Goal: Task Accomplishment & Management: Manage account settings

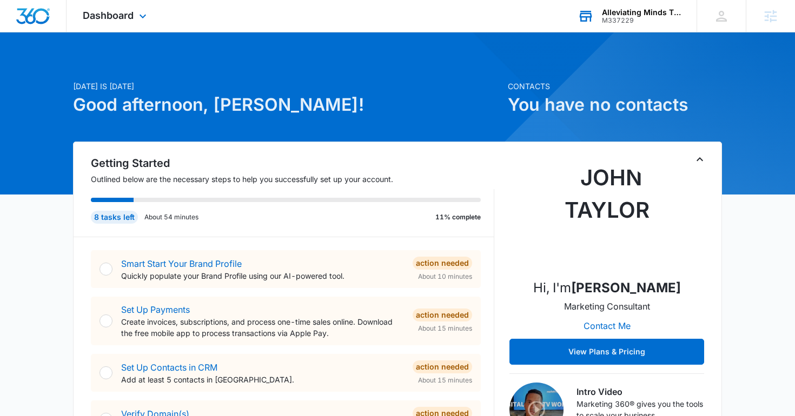
click at [593, 9] on icon at bounding box center [586, 16] width 16 height 16
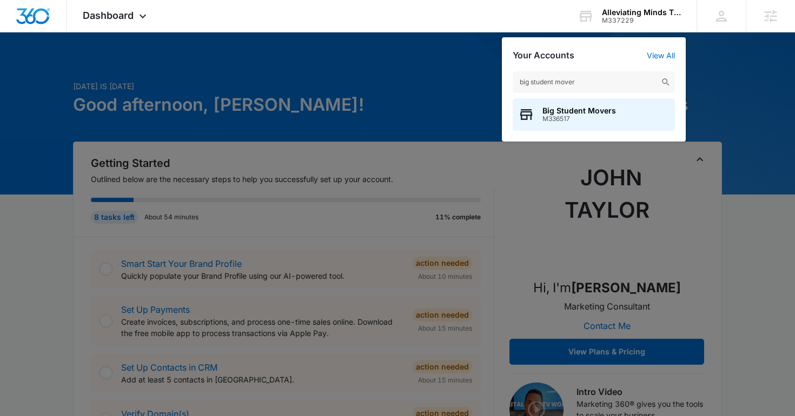
type input "big student mover"
click at [578, 116] on span "M336517" at bounding box center [579, 119] width 74 height 8
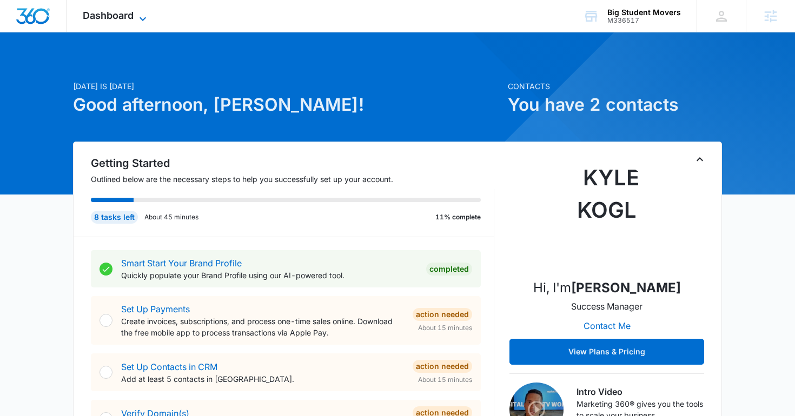
click at [120, 15] on span "Dashboard" at bounding box center [108, 15] width 51 height 11
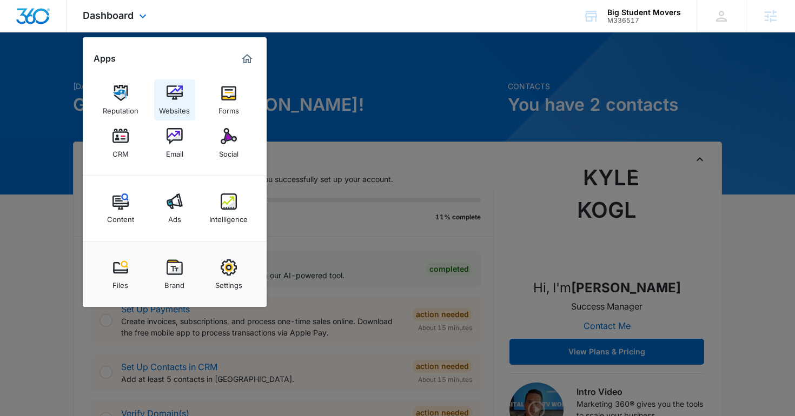
click at [176, 103] on div "Websites" at bounding box center [174, 108] width 31 height 14
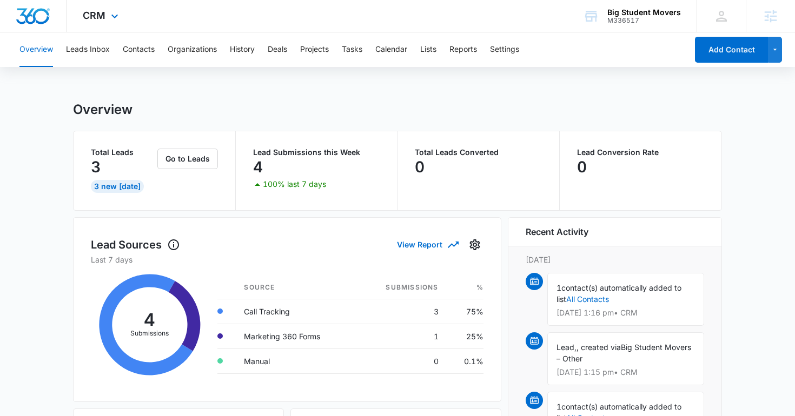
click at [87, 22] on div "CRM Apps Reputation Websites Forms CRM Email Social Content Ads Intelligence Fi…" at bounding box center [102, 16] width 71 height 32
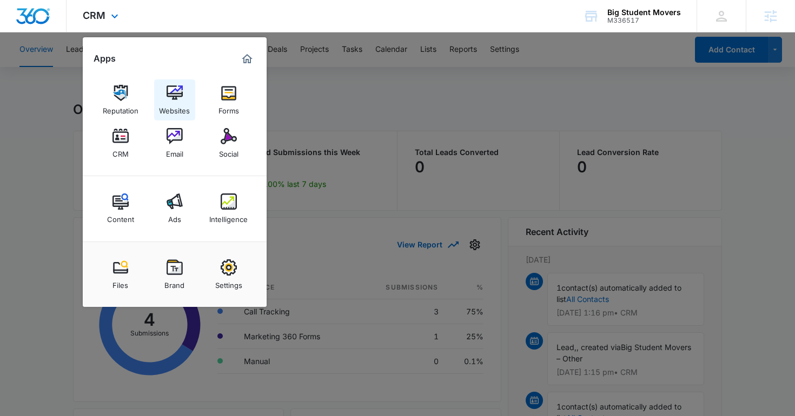
click at [171, 116] on link "Websites" at bounding box center [174, 99] width 41 height 41
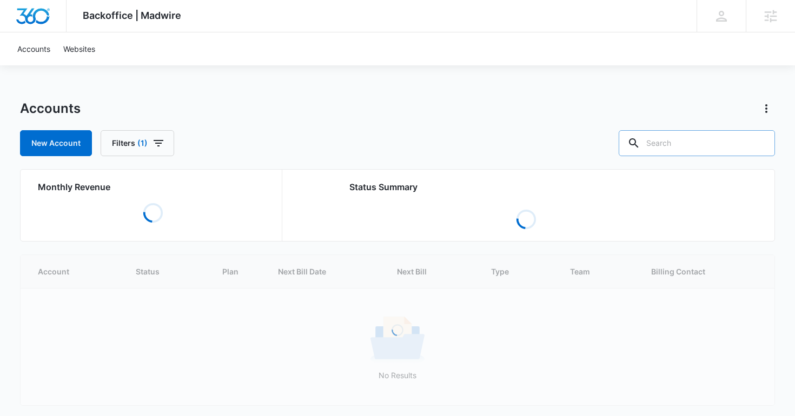
click at [694, 149] on input "text" at bounding box center [697, 143] width 156 height 26
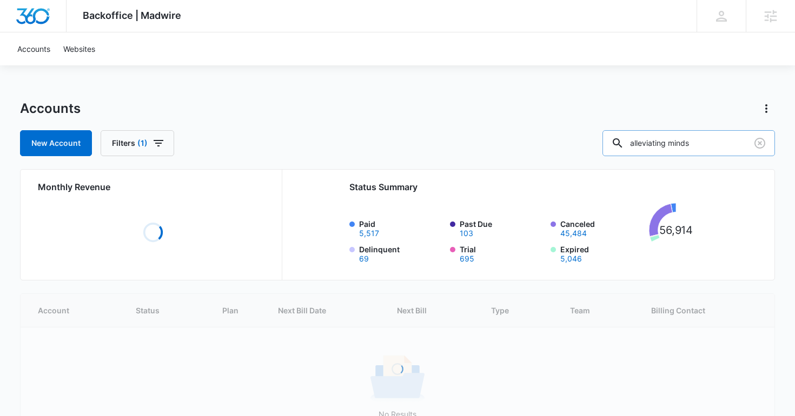
type input "alleviating minds"
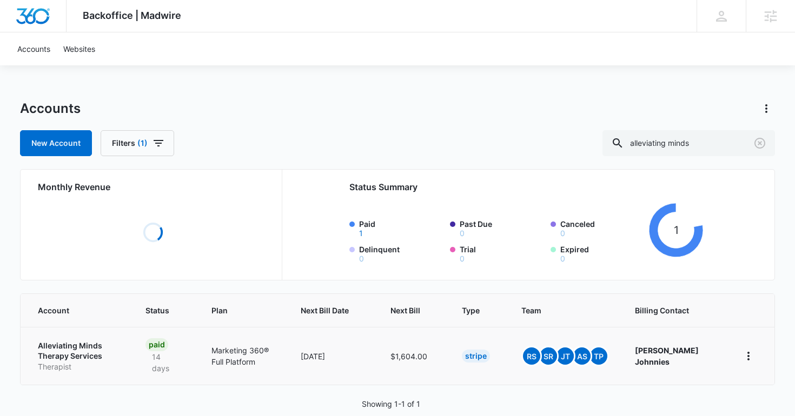
click at [75, 347] on p "Alleviating Minds Therapy Services" at bounding box center [79, 351] width 82 height 21
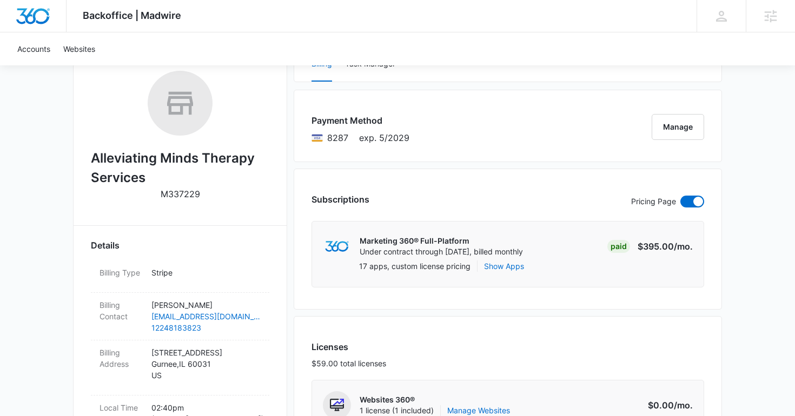
scroll to position [392, 0]
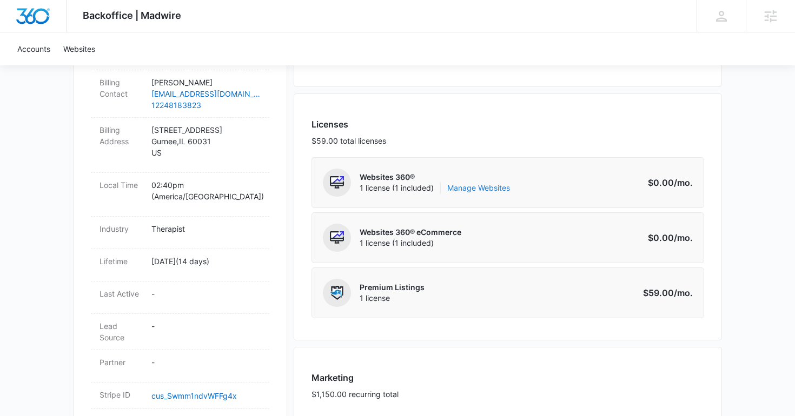
click at [477, 184] on link "Manage Websites" at bounding box center [478, 188] width 63 height 11
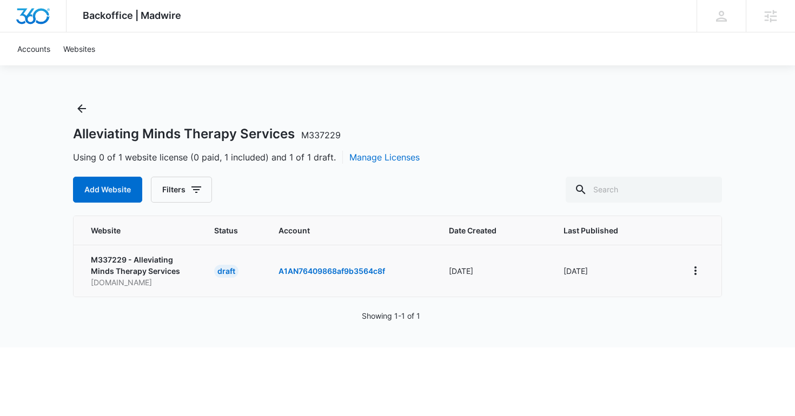
click at [704, 263] on td at bounding box center [698, 271] width 48 height 52
click at [700, 269] on icon "View More" at bounding box center [695, 270] width 13 height 13
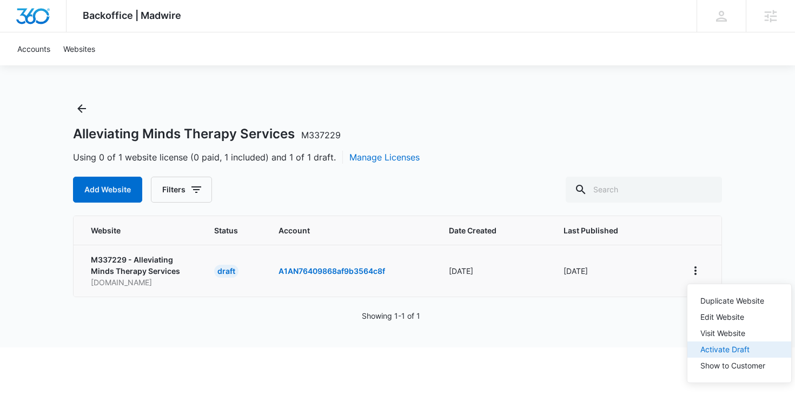
click at [716, 350] on div "Activate Draft" at bounding box center [732, 350] width 65 height 8
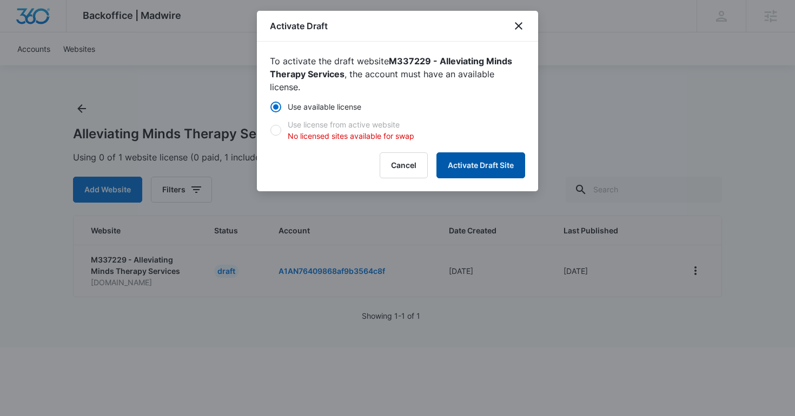
click at [476, 173] on button "Activate Draft Site" at bounding box center [480, 165] width 89 height 26
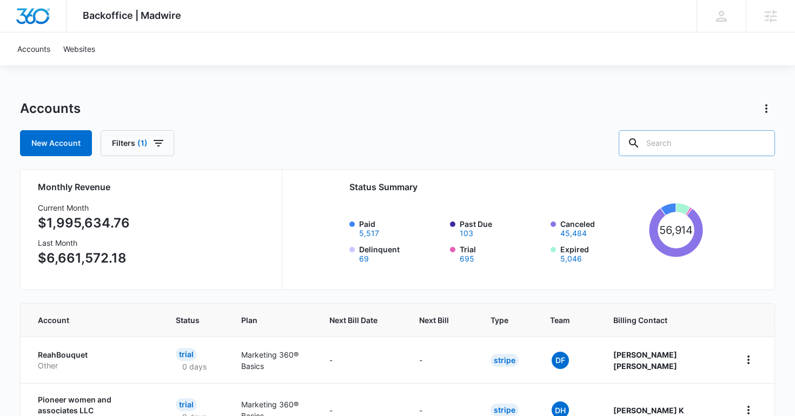
click at [642, 140] on div at bounding box center [633, 143] width 17 height 26
click at [687, 140] on input "text" at bounding box center [697, 143] width 156 height 26
type input "carlsbad"
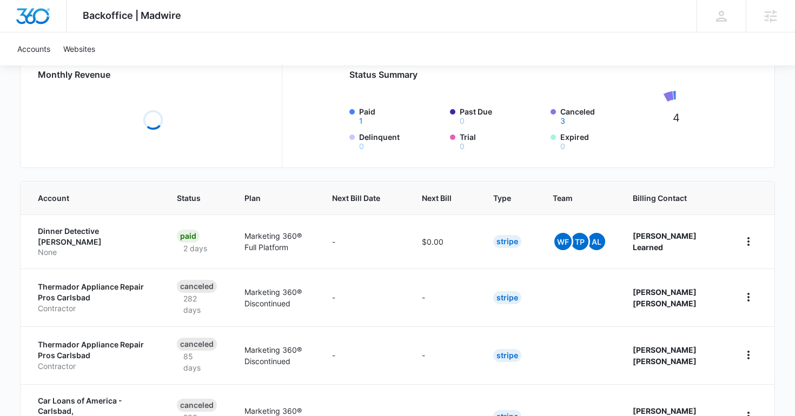
scroll to position [178, 0]
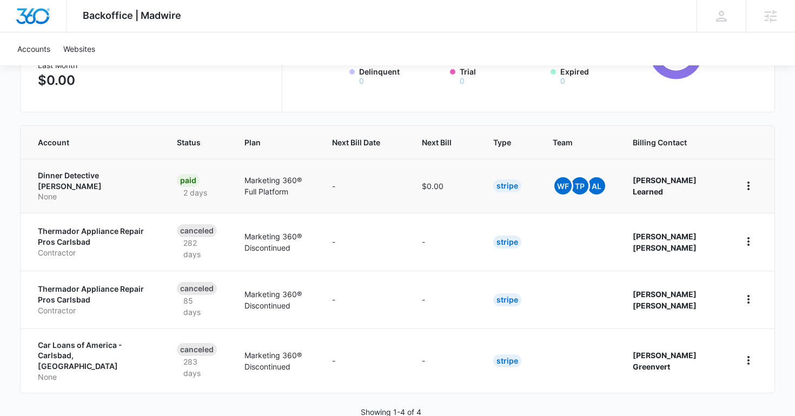
click at [85, 176] on p "Dinner Detective [PERSON_NAME]" at bounding box center [94, 180] width 113 height 21
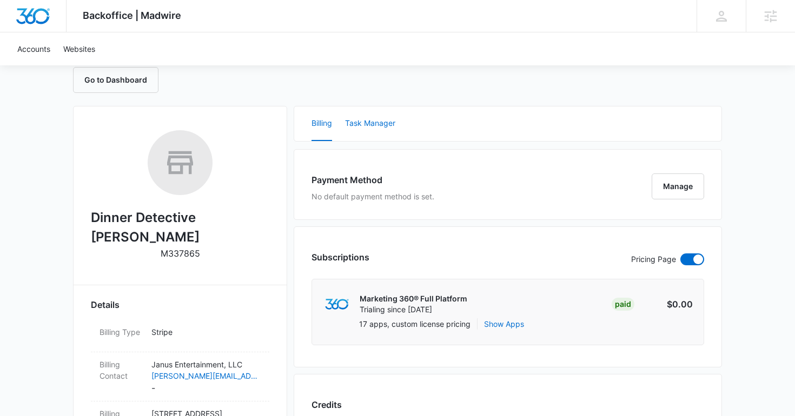
scroll to position [108, 0]
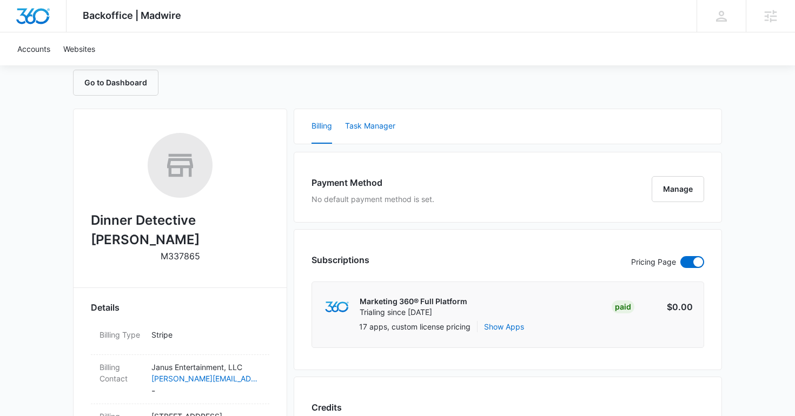
click at [382, 130] on button "Task Manager" at bounding box center [370, 126] width 50 height 35
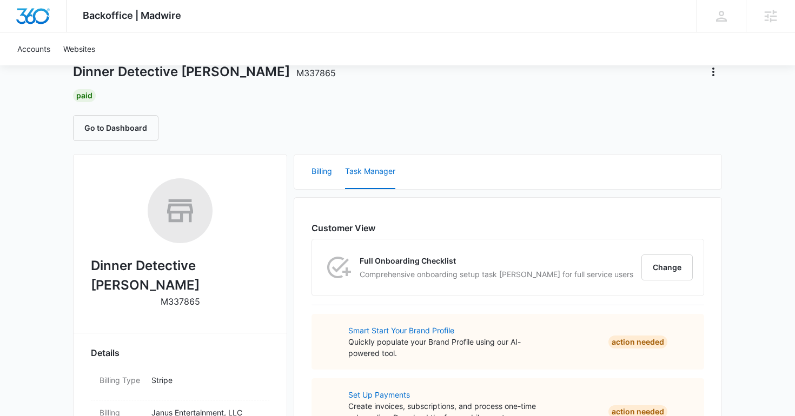
scroll to position [60, 0]
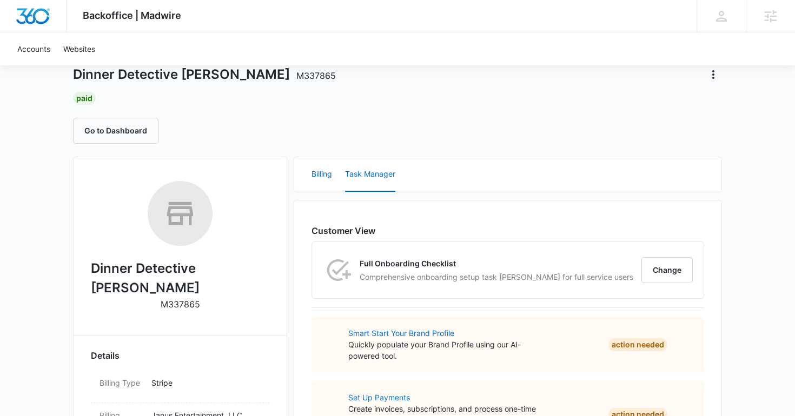
click at [325, 169] on button "Billing" at bounding box center [321, 174] width 21 height 35
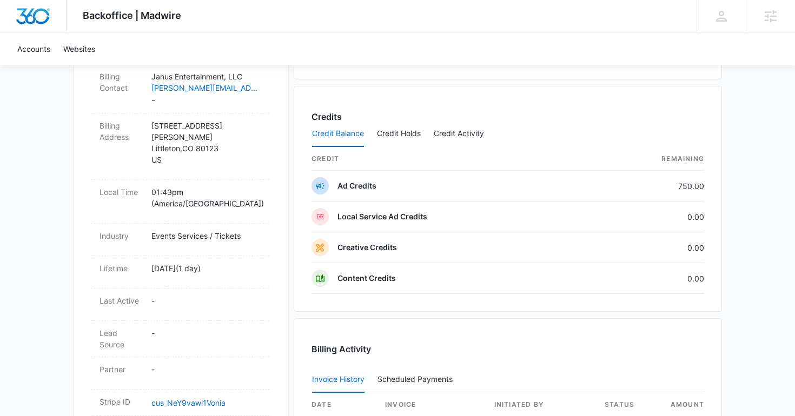
scroll to position [0, 0]
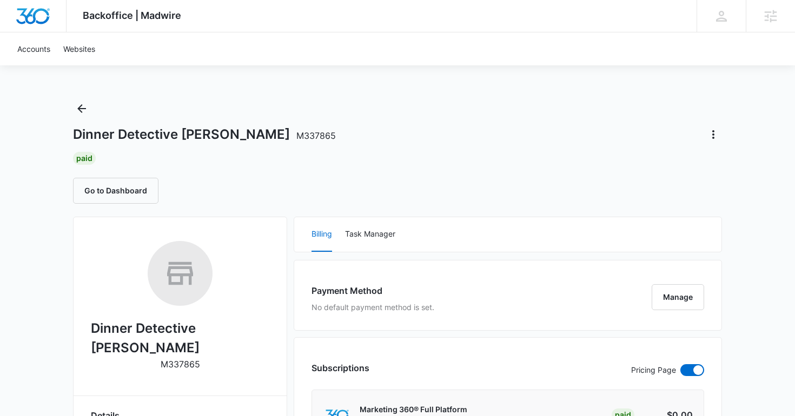
click at [83, 108] on icon "Back" at bounding box center [81, 108] width 13 height 13
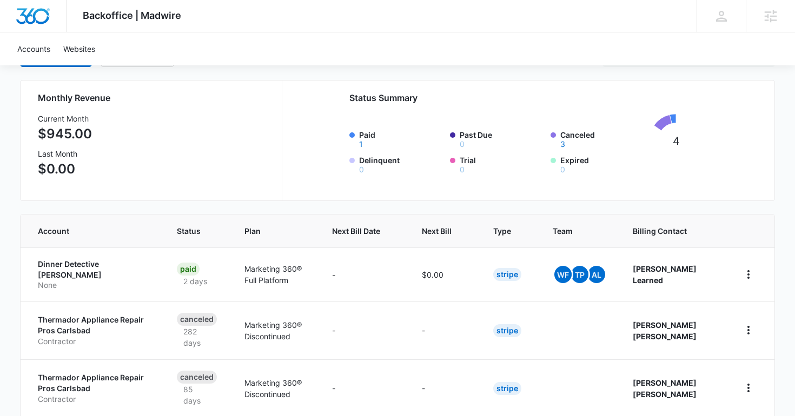
scroll to position [179, 0]
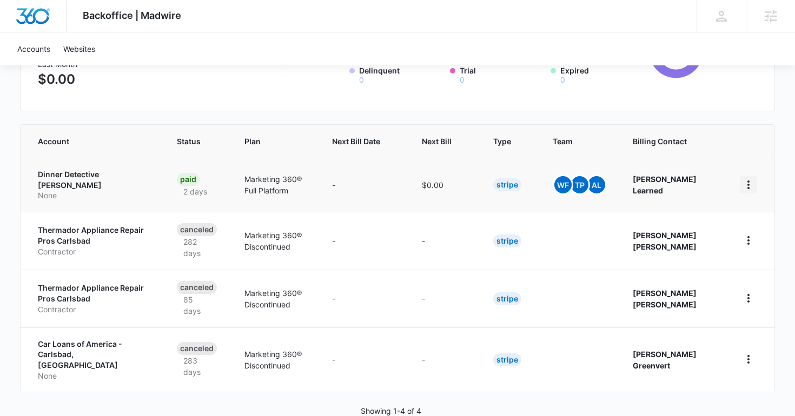
click at [754, 183] on icon "home" at bounding box center [748, 184] width 13 height 13
click at [110, 190] on p "None" at bounding box center [94, 195] width 113 height 11
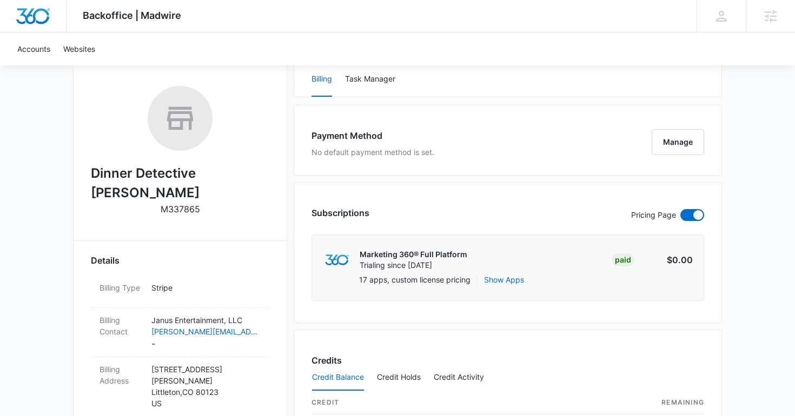
scroll to position [235, 0]
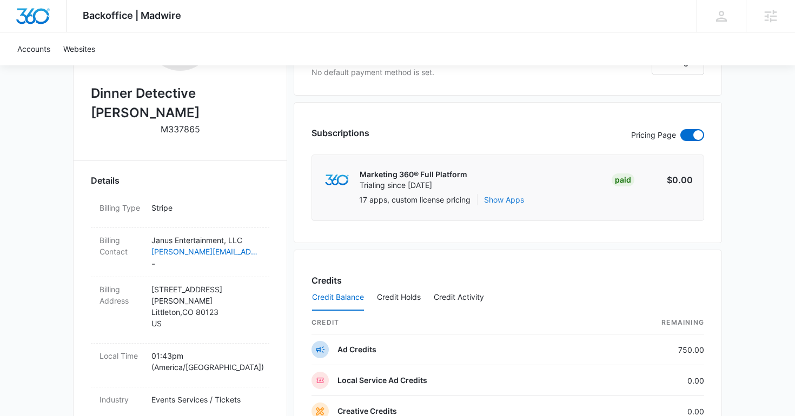
click at [497, 203] on button "Show Apps" at bounding box center [504, 199] width 40 height 11
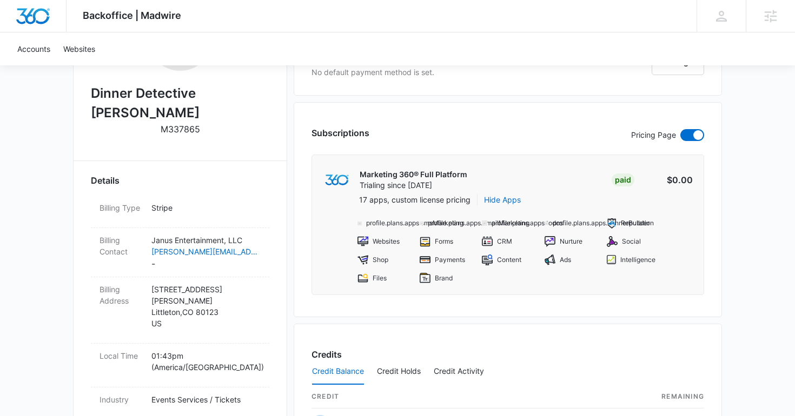
click at [383, 238] on p "Websites" at bounding box center [386, 242] width 27 height 10
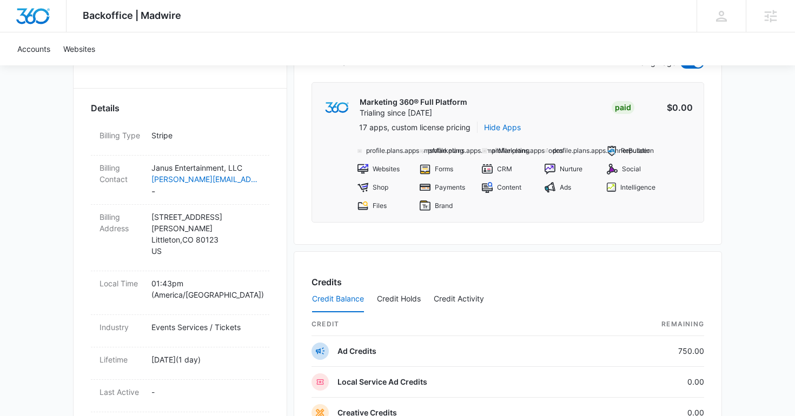
scroll to position [378, 0]
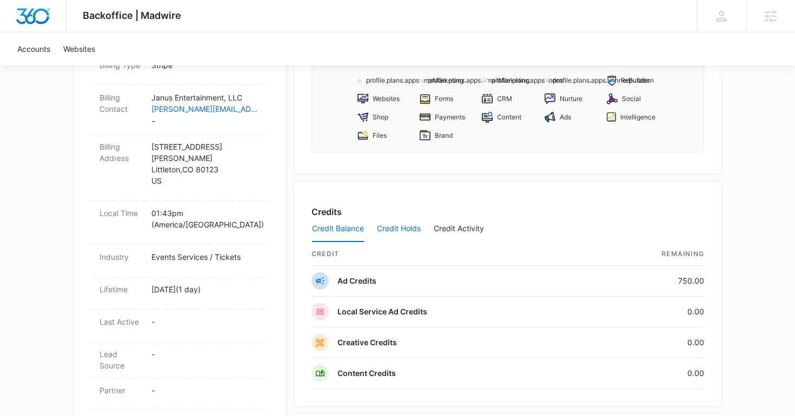
click at [404, 225] on button "Credit Holds" at bounding box center [399, 229] width 44 height 26
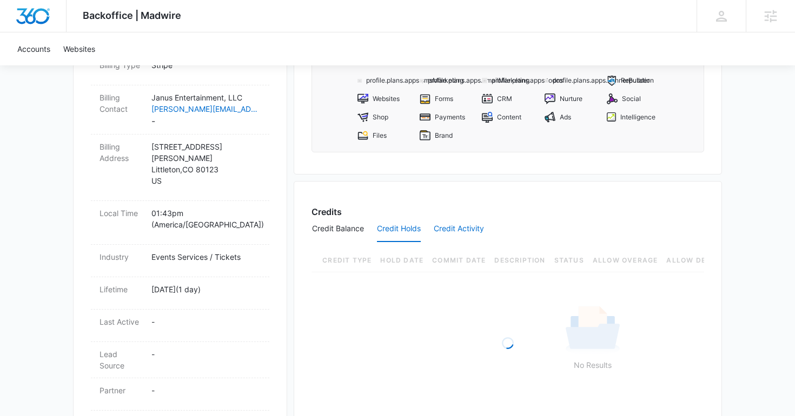
click at [456, 225] on button "Credit Activity" at bounding box center [459, 229] width 50 height 26
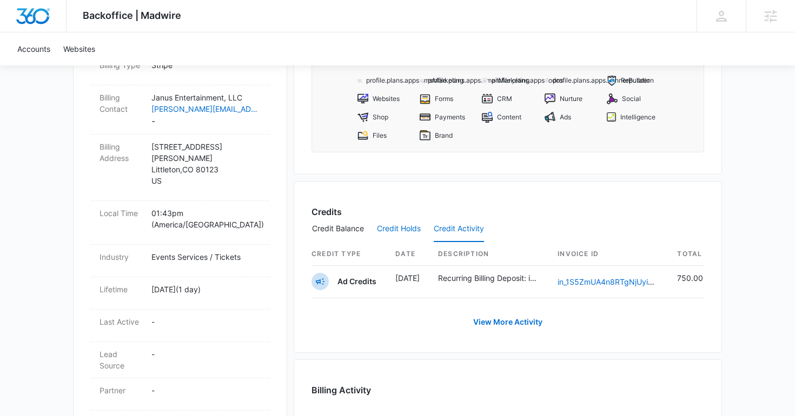
click at [421, 230] on button "Credit Holds" at bounding box center [399, 229] width 44 height 26
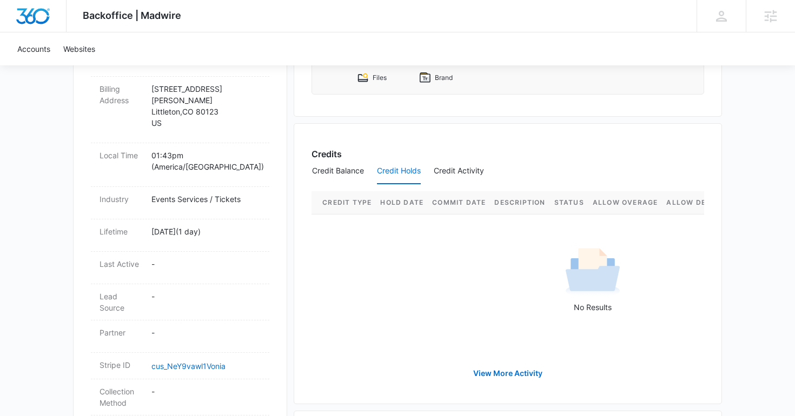
scroll to position [535, 0]
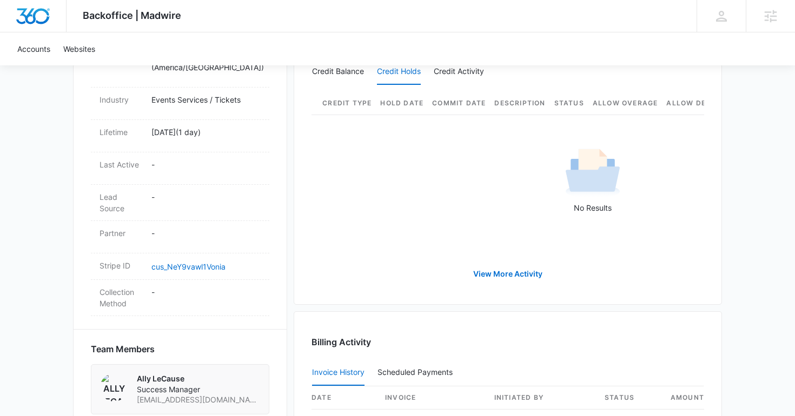
click at [521, 290] on div "Credits Credit Balance Credit Holds Credit Activity Credit Type Hold Date Commi…" at bounding box center [508, 164] width 428 height 281
click at [497, 277] on link "View More Activity" at bounding box center [507, 274] width 91 height 26
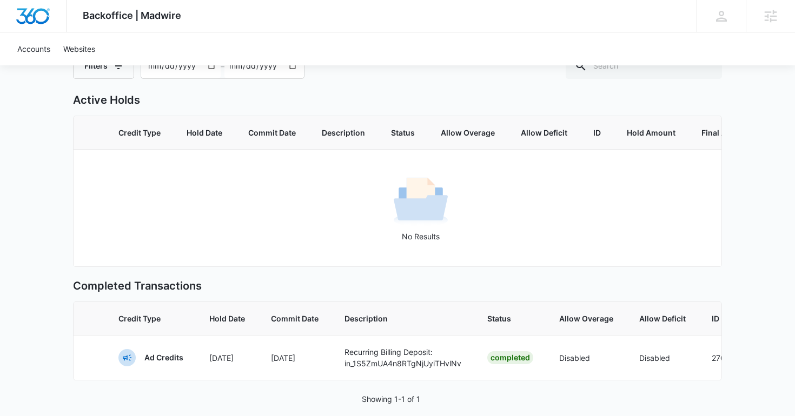
scroll to position [117, 0]
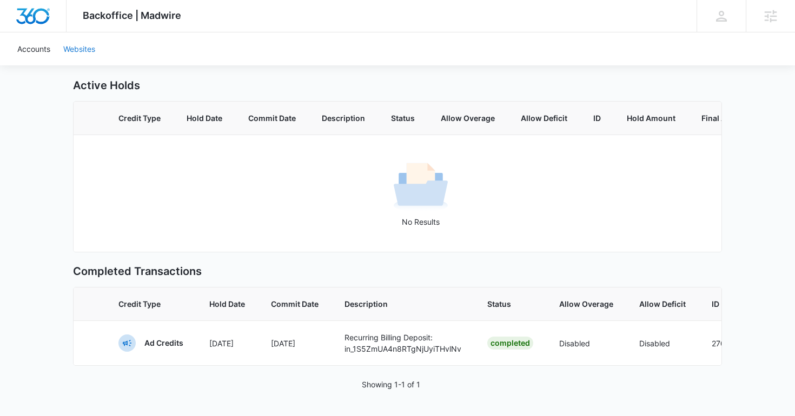
click at [83, 42] on link "Websites" at bounding box center [79, 48] width 45 height 33
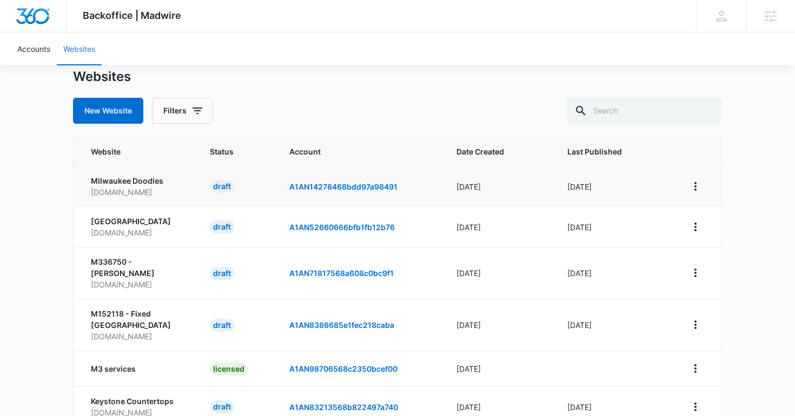
scroll to position [32, 0]
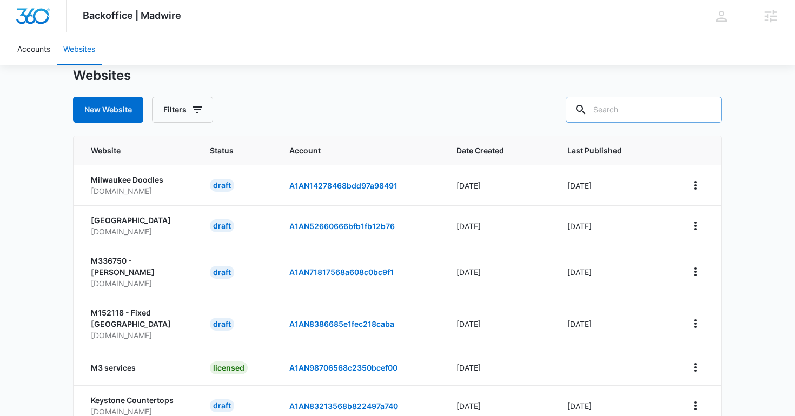
click at [643, 105] on input "text" at bounding box center [644, 110] width 156 height 26
type input "carlsbad"
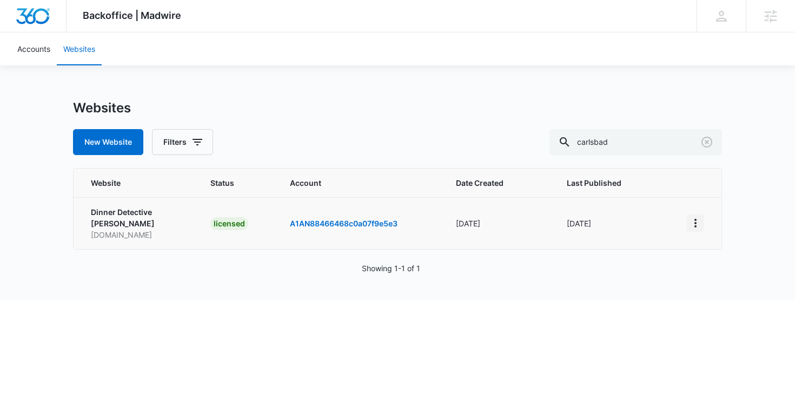
click at [693, 224] on icon "View More" at bounding box center [695, 223] width 13 height 13
click at [101, 217] on p "Dinner Detective Carlsbad" at bounding box center [138, 218] width 94 height 23
click at [113, 217] on p "Dinner Detective Carlsbad" at bounding box center [138, 218] width 94 height 23
click at [241, 225] on div "licensed" at bounding box center [229, 223] width 38 height 13
click at [37, 19] on img "Dashboard" at bounding box center [33, 16] width 35 height 16
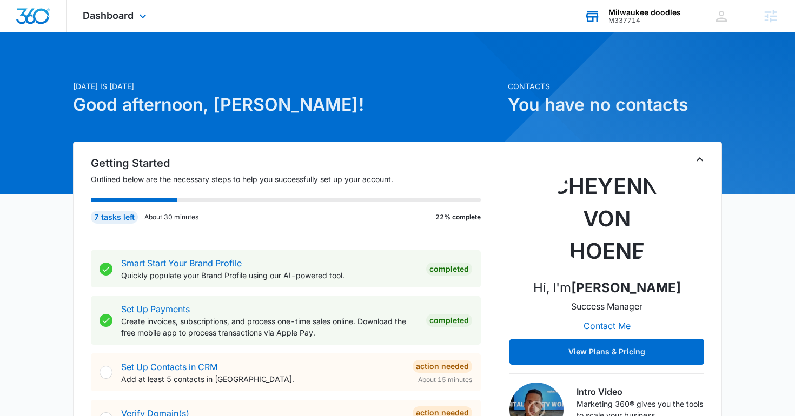
click at [632, 17] on div "M337714" at bounding box center [644, 21] width 72 height 8
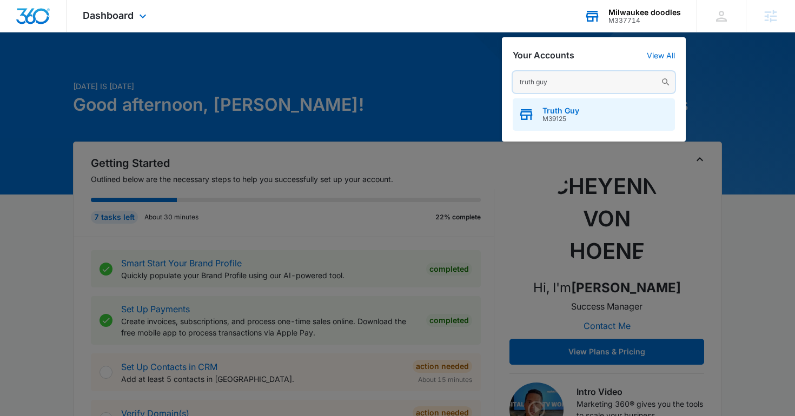
type input "truth guy"
click at [549, 117] on span "M39125" at bounding box center [560, 119] width 37 height 8
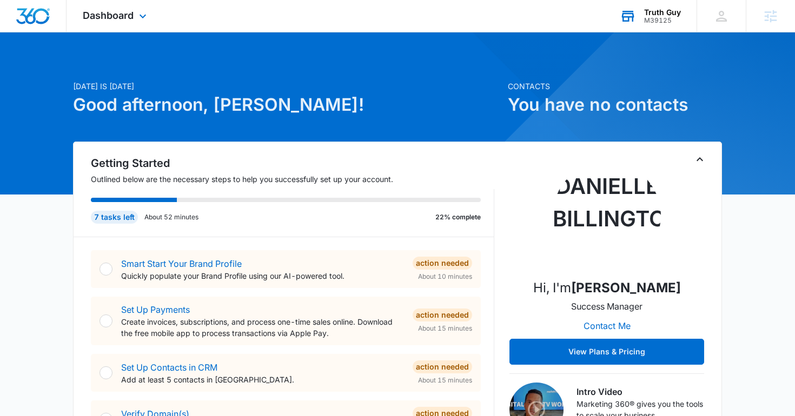
click at [634, 14] on icon at bounding box center [628, 16] width 16 height 16
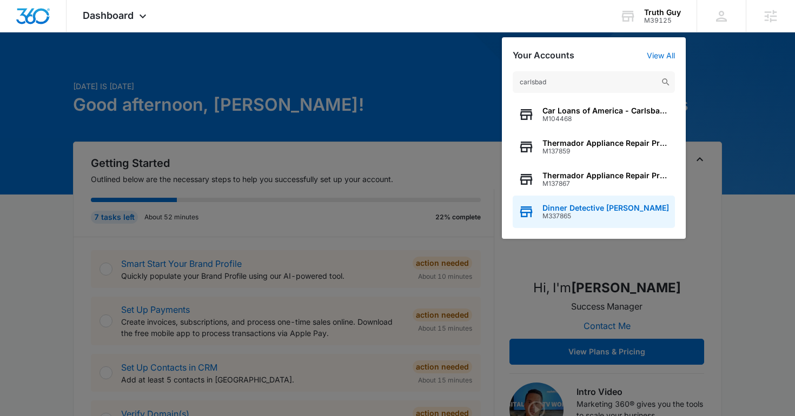
type input "carlsbad"
click at [605, 197] on div "Dinner Detective Carlsbad M337865" at bounding box center [594, 212] width 162 height 32
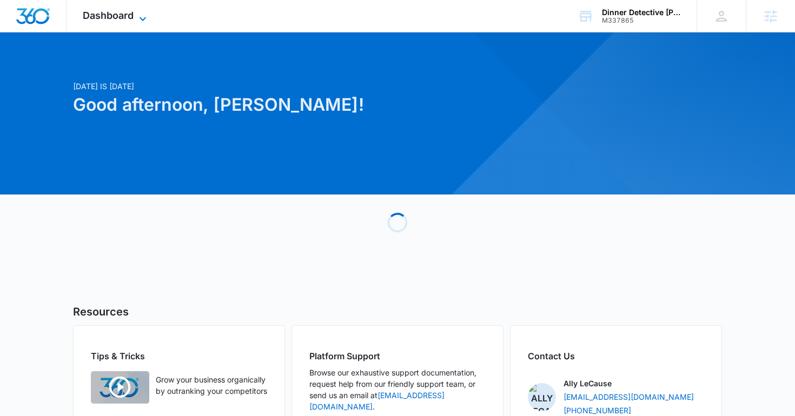
click at [120, 10] on span "Dashboard" at bounding box center [108, 15] width 51 height 11
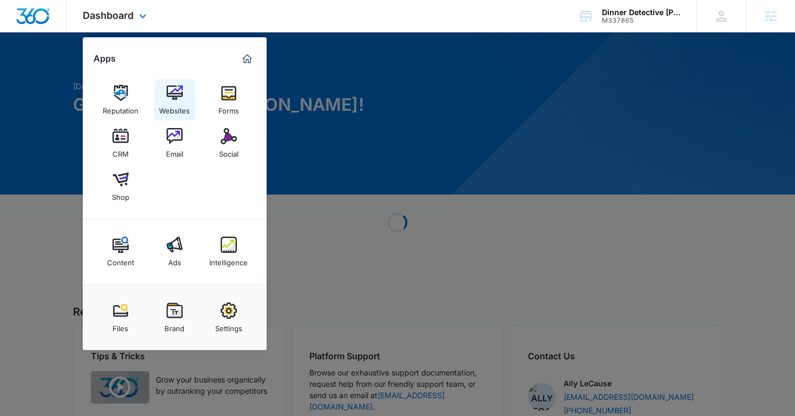
click at [181, 98] on img at bounding box center [175, 93] width 16 height 16
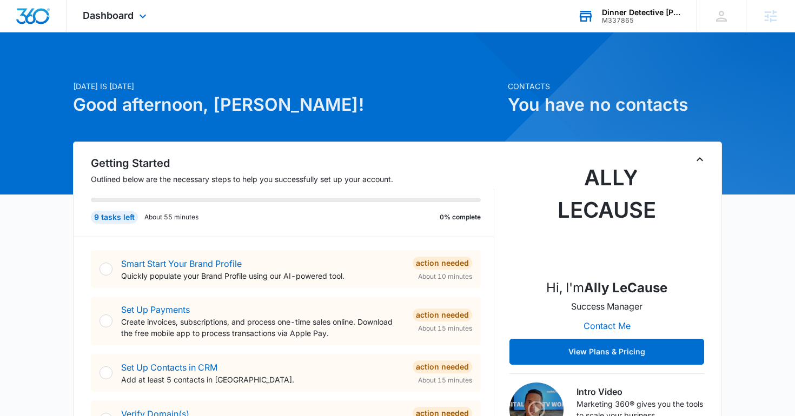
click at [625, 21] on div "M337865" at bounding box center [641, 21] width 79 height 8
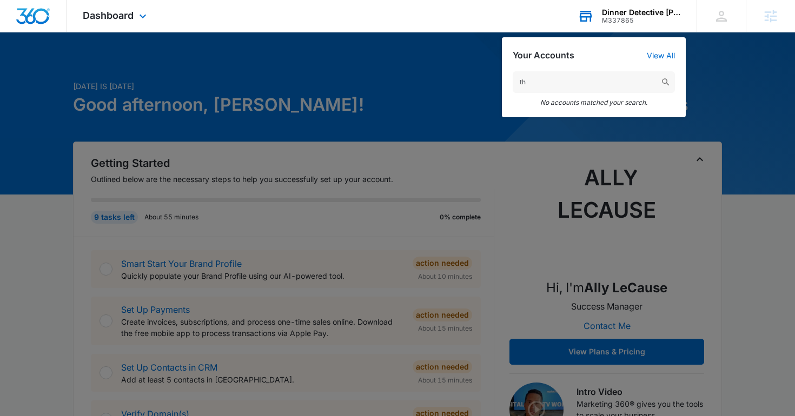
type input "t"
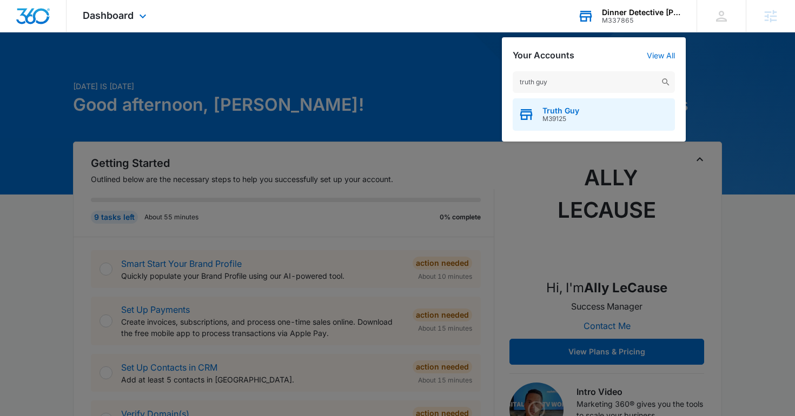
type input "truth guy"
click at [577, 115] on span "M39125" at bounding box center [560, 119] width 37 height 8
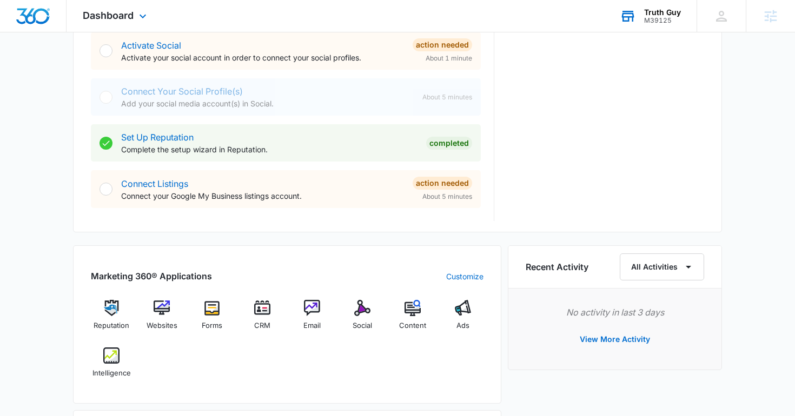
scroll to position [481, 0]
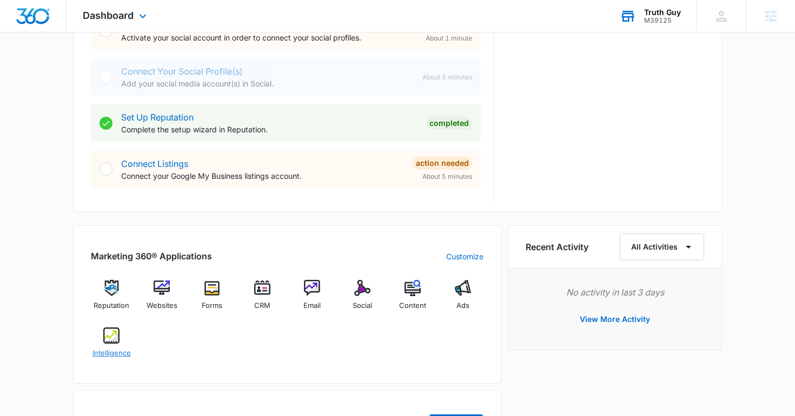
click at [110, 344] on div "Intelligence" at bounding box center [112, 347] width 42 height 39
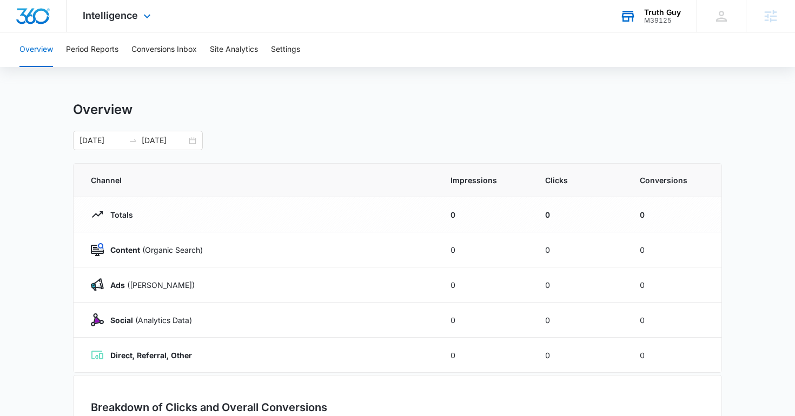
click at [643, 16] on div "Truth Guy M39125 Your Accounts View All" at bounding box center [649, 16] width 93 height 32
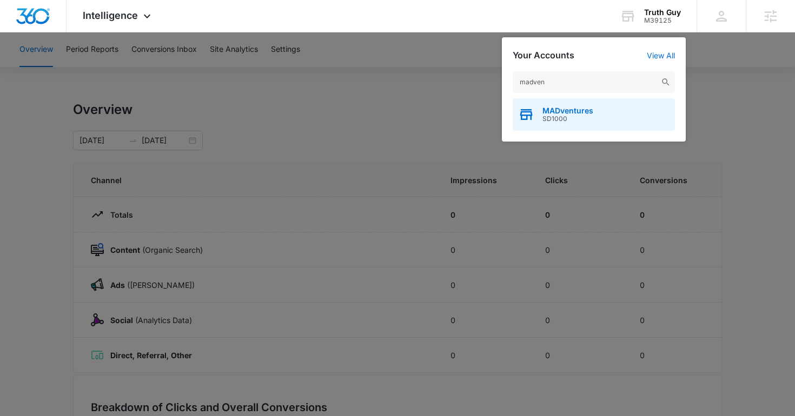
type input "madven"
click at [594, 109] on div "MADventures SD1000" at bounding box center [594, 114] width 162 height 32
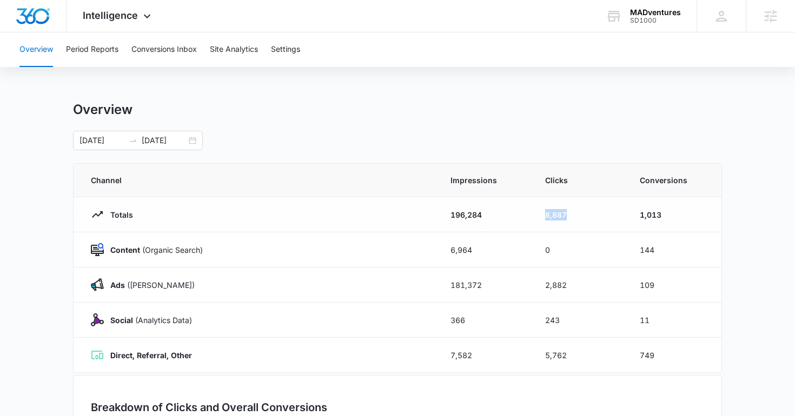
drag, startPoint x: 533, startPoint y: 213, endPoint x: 600, endPoint y: 214, distance: 67.1
click at [600, 214] on td "8,887" at bounding box center [579, 214] width 95 height 35
drag, startPoint x: 625, startPoint y: 214, endPoint x: 680, endPoint y: 214, distance: 55.2
click at [680, 214] on tr "Totals 196,284 8,887 1,013" at bounding box center [398, 214] width 648 height 35
drag, startPoint x: 106, startPoint y: 248, endPoint x: 221, endPoint y: 248, distance: 115.2
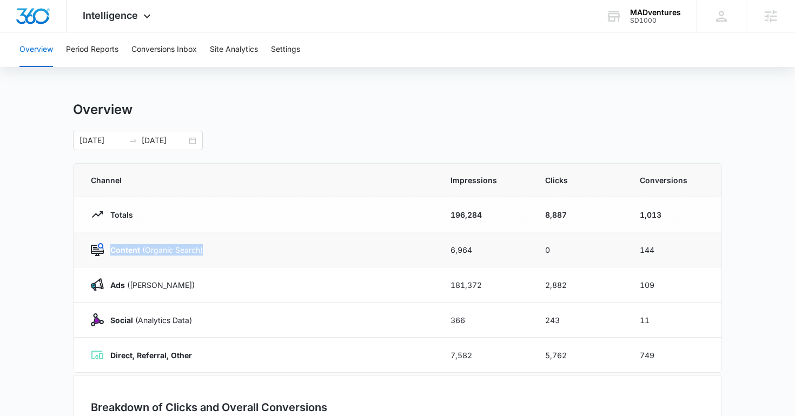
click at [221, 248] on div "Content (Organic Search)" at bounding box center [258, 249] width 334 height 13
drag, startPoint x: 105, startPoint y: 286, endPoint x: 317, endPoint y: 281, distance: 212.0
click at [316, 281] on div "Ads (Ad Campaigns)" at bounding box center [258, 284] width 334 height 13
click at [222, 55] on button "Site Analytics" at bounding box center [234, 49] width 48 height 35
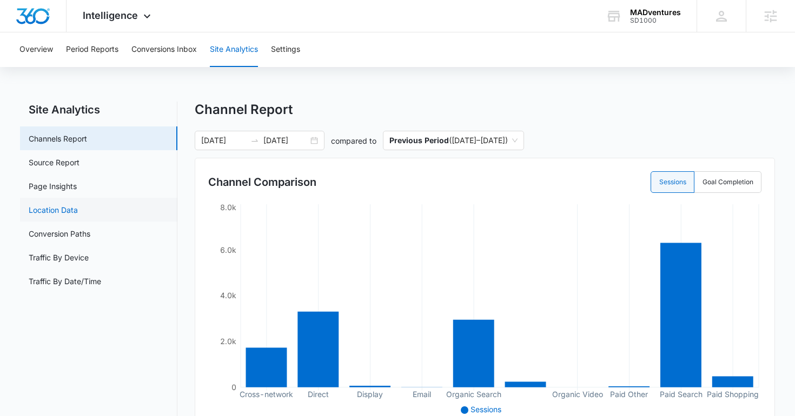
click at [73, 216] on link "Location Data" at bounding box center [53, 209] width 49 height 11
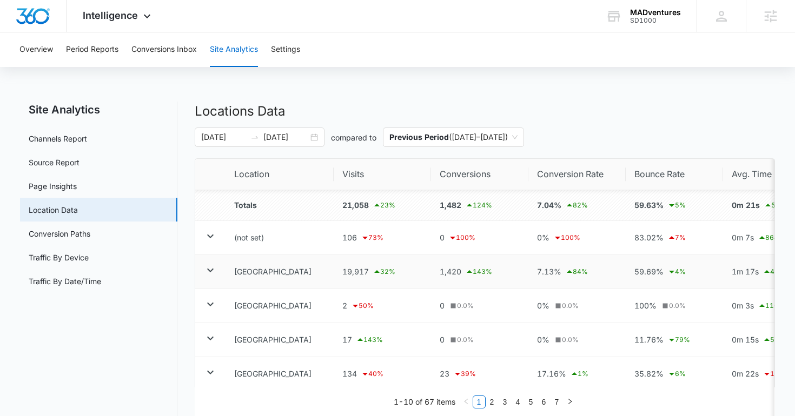
click at [210, 268] on icon at bounding box center [210, 270] width 13 height 13
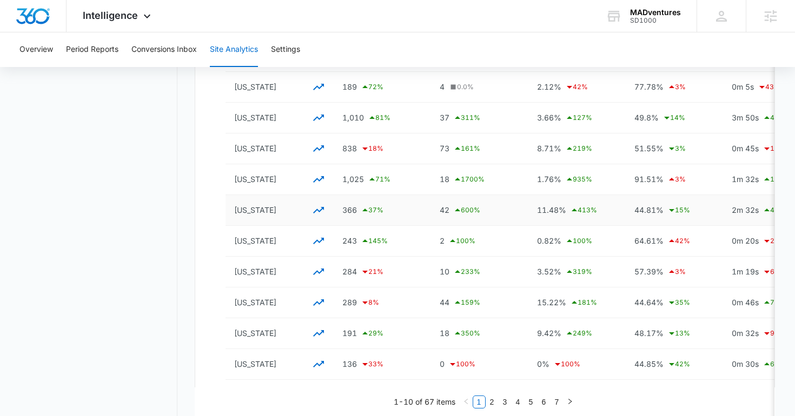
scroll to position [421, 0]
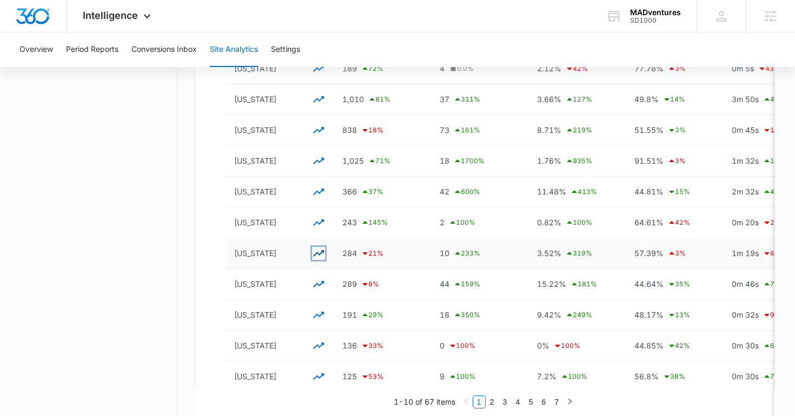
click at [323, 255] on icon "button" at bounding box center [318, 253] width 13 height 13
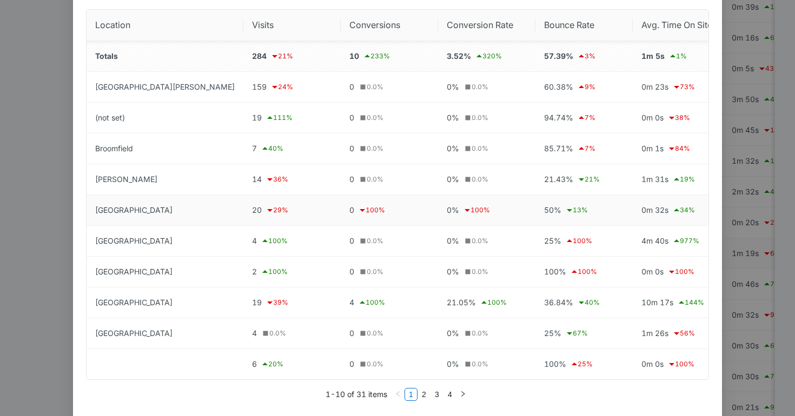
scroll to position [56, 0]
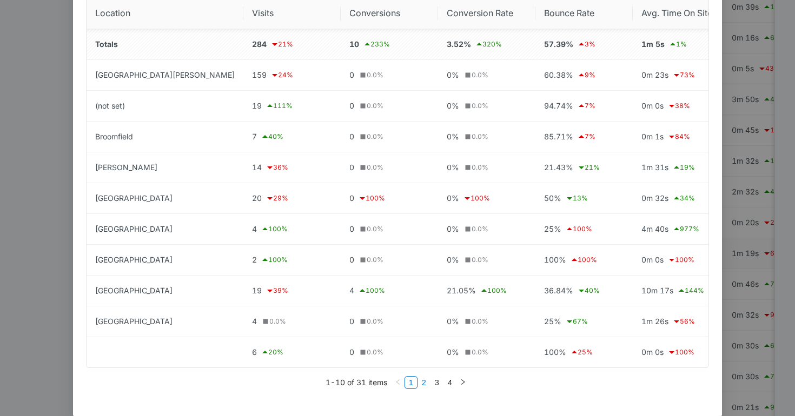
click at [428, 389] on li "2" at bounding box center [423, 382] width 13 height 13
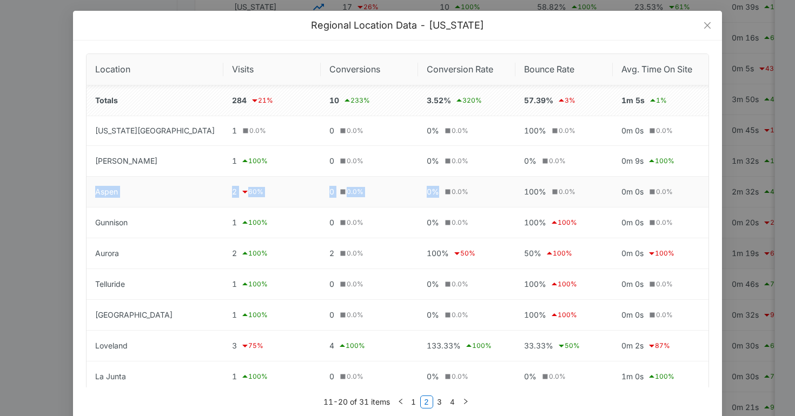
drag, startPoint x: 93, startPoint y: 187, endPoint x: 485, endPoint y: 196, distance: 391.6
click at [474, 192] on tr "Aspen 2 60 % 0 0.0 % 0% 0.0 % 100% 0.0 % 0m 0s 0.0 %" at bounding box center [398, 192] width 622 height 31
click at [709, 26] on icon "close" at bounding box center [707, 25] width 6 height 6
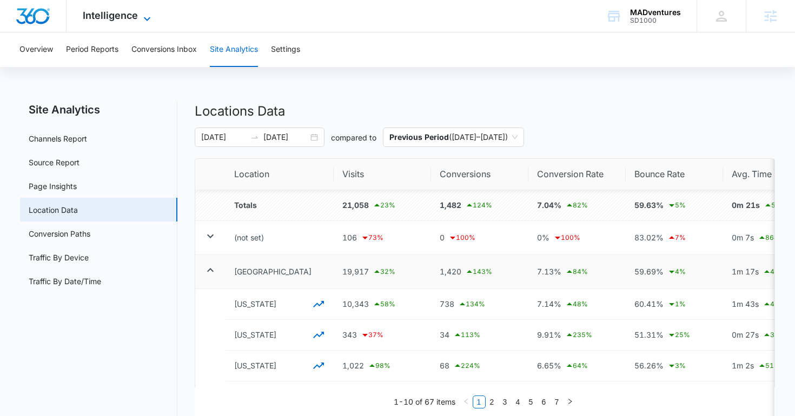
click at [120, 19] on span "Intelligence" at bounding box center [110, 15] width 55 height 11
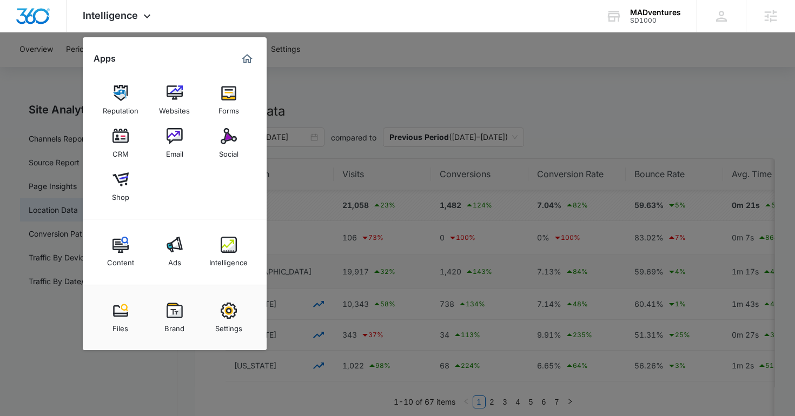
click at [691, 261] on div at bounding box center [397, 208] width 795 height 416
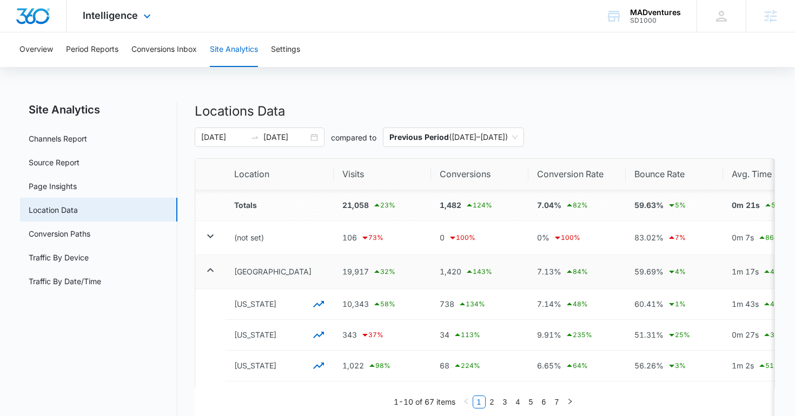
click at [31, 18] on img "Dashboard" at bounding box center [33, 16] width 35 height 16
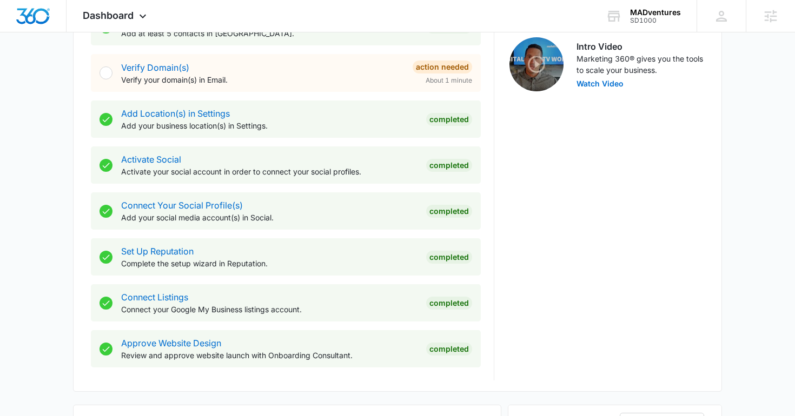
scroll to position [477, 0]
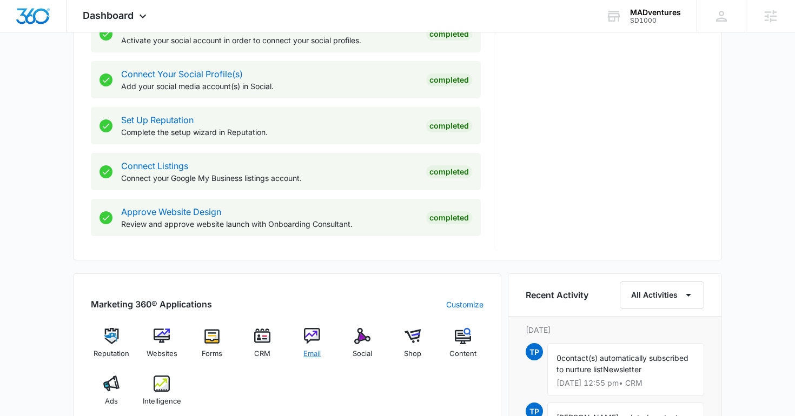
click at [311, 339] on img at bounding box center [312, 336] width 16 height 16
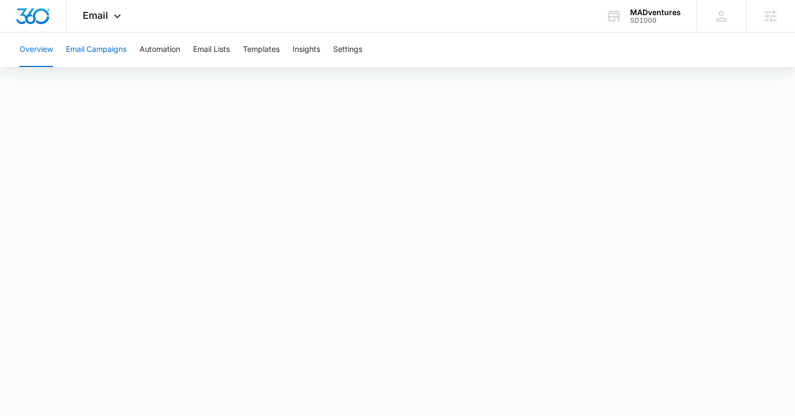
click at [92, 50] on button "Email Campaigns" at bounding box center [96, 49] width 61 height 35
click at [148, 55] on button "Automation" at bounding box center [160, 49] width 41 height 35
click at [41, 9] on img "Dashboard" at bounding box center [33, 16] width 35 height 16
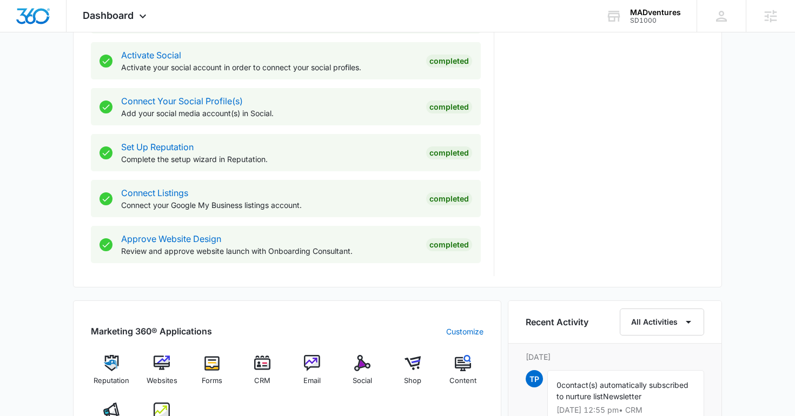
scroll to position [548, 0]
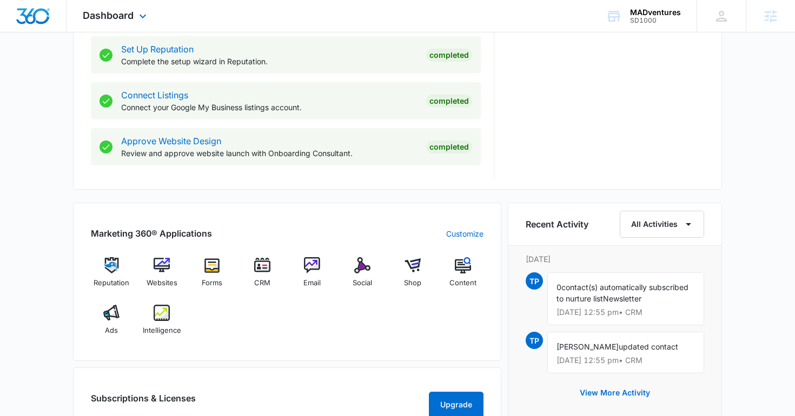
click at [117, 27] on div "Dashboard Apps Reputation Websites Forms CRM Email Social Shop Content Ads Inte…" at bounding box center [116, 16] width 99 height 32
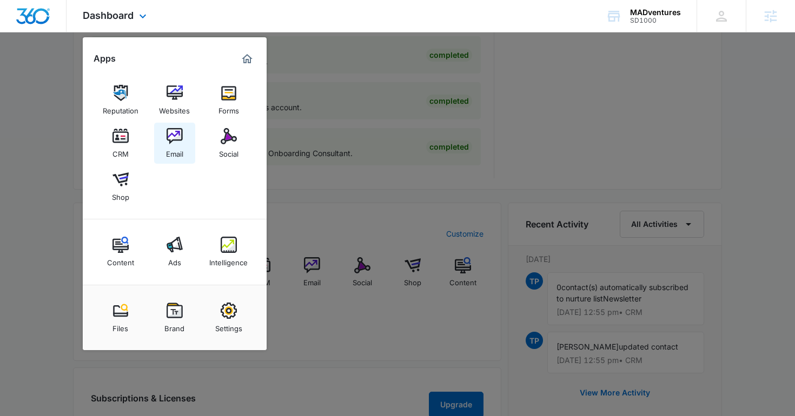
click at [174, 151] on div "Email" at bounding box center [174, 151] width 17 height 14
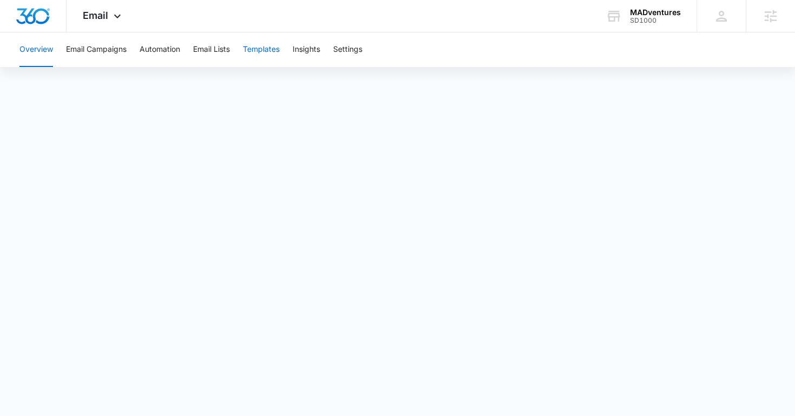
click at [258, 49] on button "Templates" at bounding box center [261, 49] width 37 height 35
click at [111, 16] on icon at bounding box center [117, 18] width 13 height 13
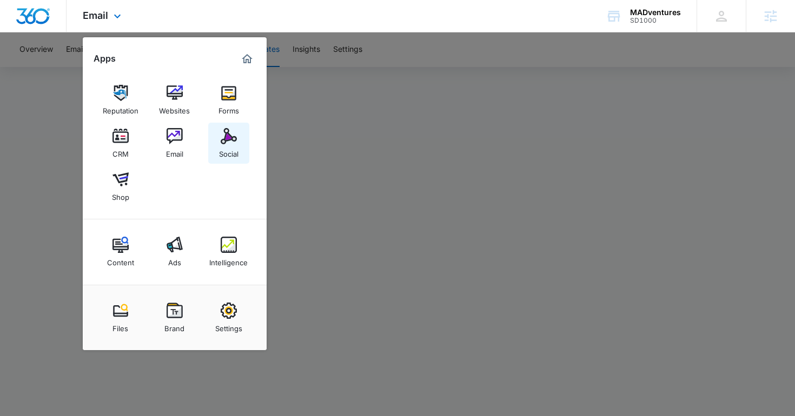
click at [229, 142] on img at bounding box center [229, 136] width 16 height 16
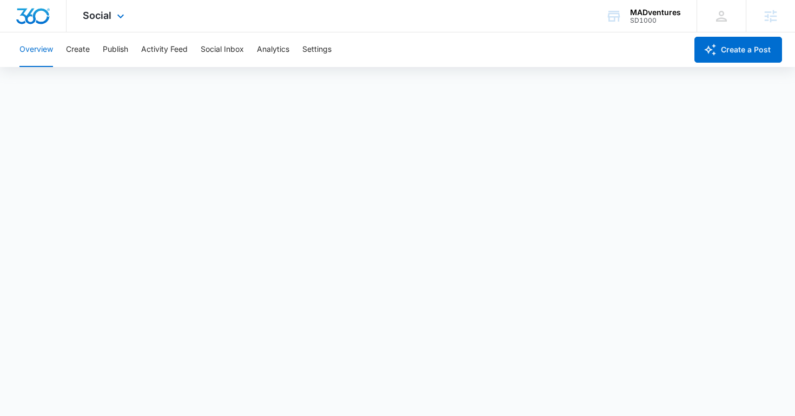
click at [104, 21] on div "Social Apps Reputation Websites Forms CRM Email Social Shop Content Ads Intelli…" at bounding box center [105, 16] width 77 height 32
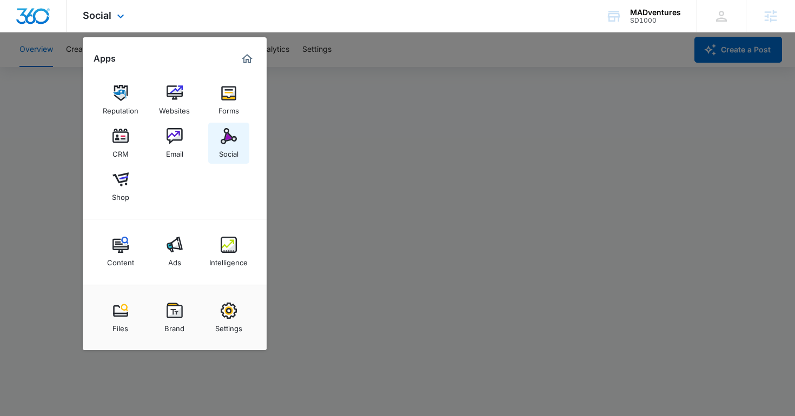
click at [228, 146] on div "Social" at bounding box center [228, 151] width 19 height 14
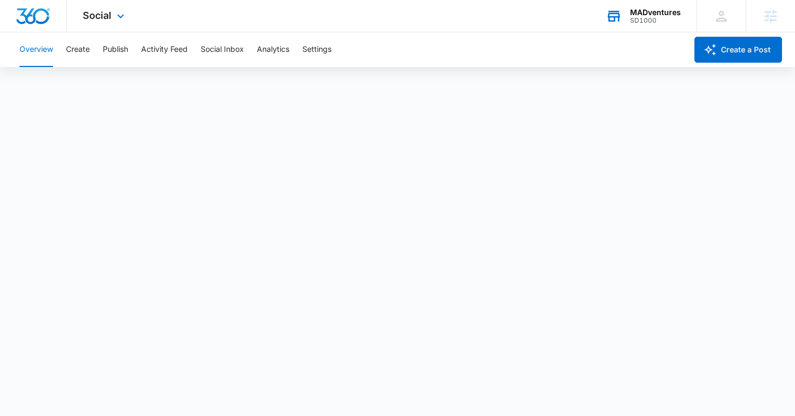
click at [647, 21] on div "SD1000" at bounding box center [655, 21] width 51 height 8
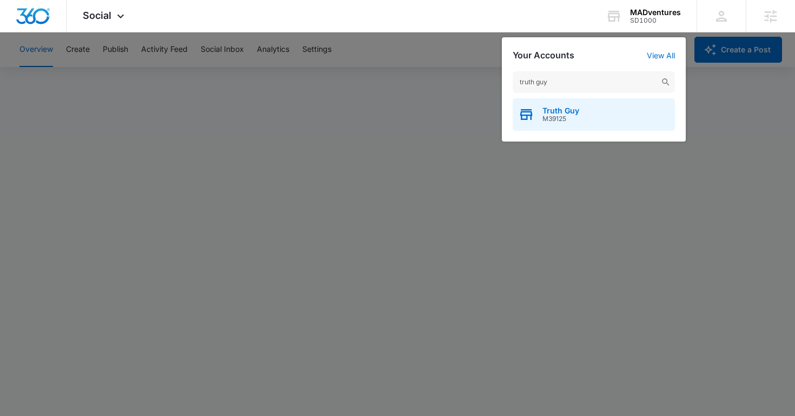
type input "truth guy"
click at [551, 116] on span "M39125" at bounding box center [560, 119] width 37 height 8
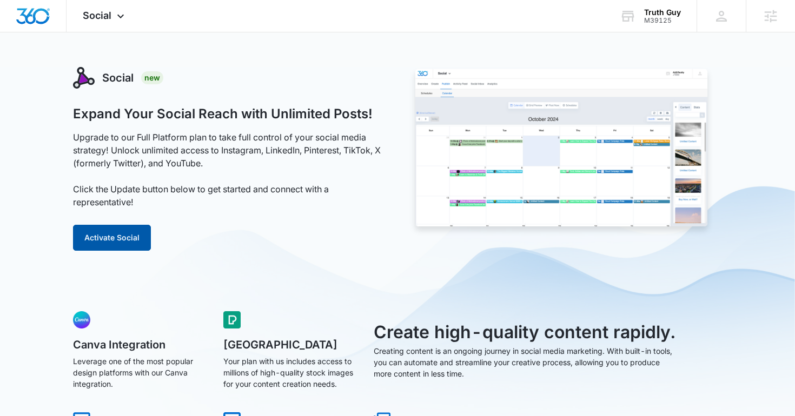
click at [99, 243] on button "Activate Social" at bounding box center [112, 238] width 78 height 26
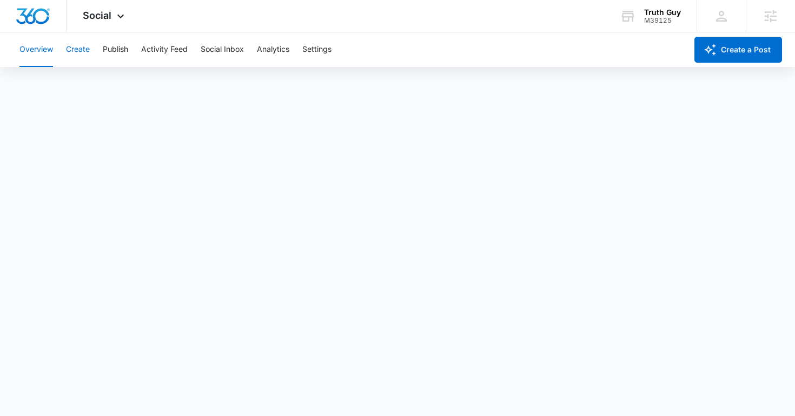
click at [82, 47] on button "Create" at bounding box center [78, 49] width 24 height 35
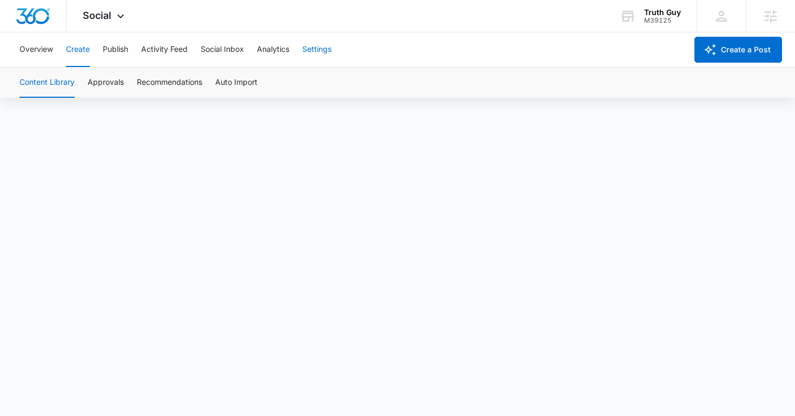
click at [315, 54] on button "Settings" at bounding box center [316, 49] width 29 height 35
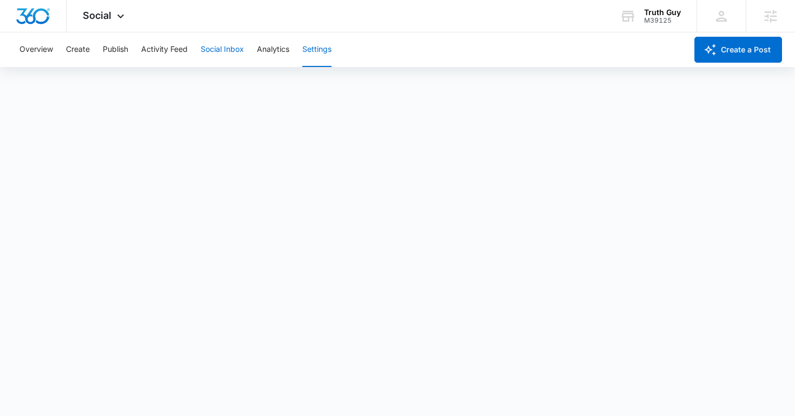
click at [235, 48] on button "Social Inbox" at bounding box center [222, 49] width 43 height 35
click at [37, 9] on img "Dashboard" at bounding box center [33, 16] width 35 height 16
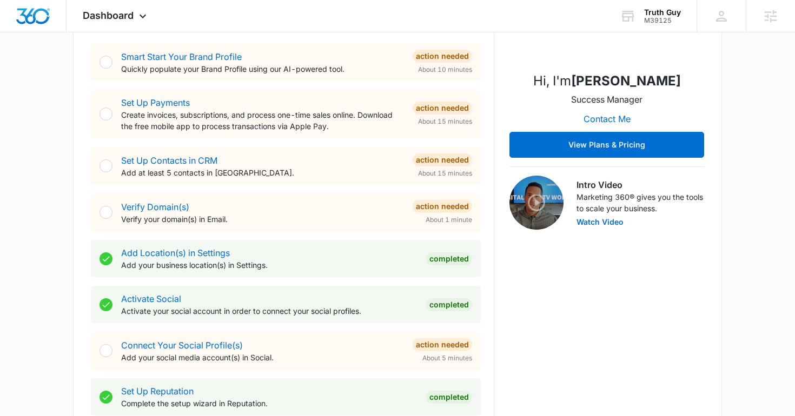
scroll to position [205, 0]
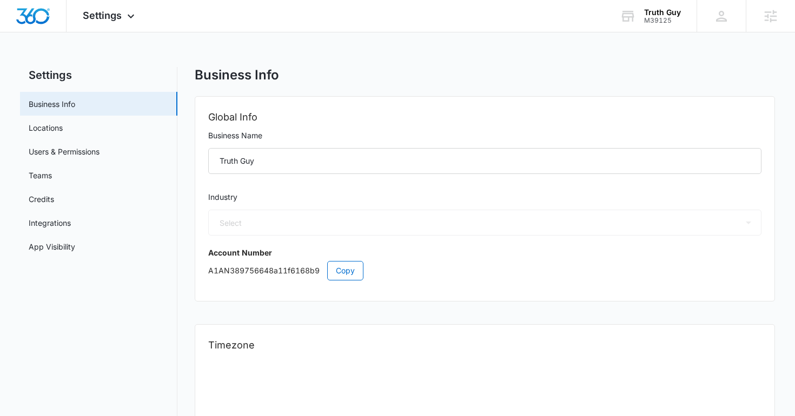
select select "45"
select select "US"
select select "America/[GEOGRAPHIC_DATA]"
click at [70, 253] on link "App Visibility" at bounding box center [52, 246] width 47 height 11
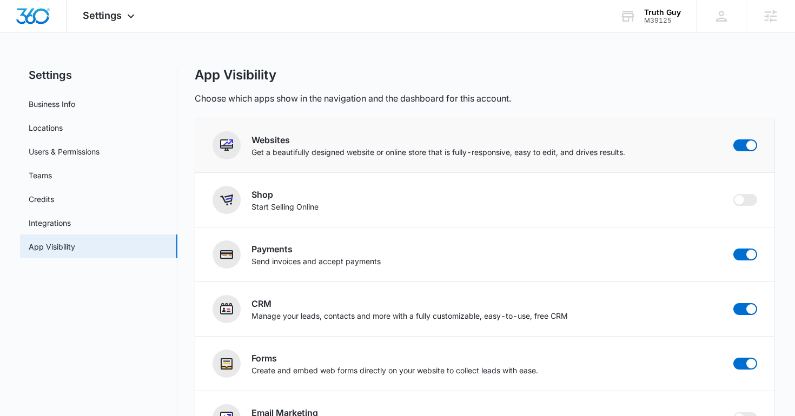
click at [736, 140] on label at bounding box center [745, 146] width 24 height 12
click at [733, 140] on input "checkbox" at bounding box center [733, 139] width 1 height 1
checkbox input "false"
click at [23, 11] on img "Dashboard" at bounding box center [33, 16] width 35 height 16
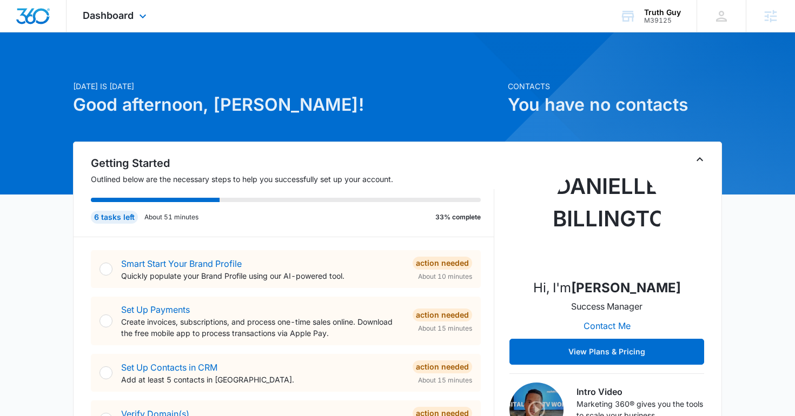
click at [131, 8] on div "Dashboard Apps Reputation Forms CRM Email Social Content Ads Intelligence Files…" at bounding box center [116, 16] width 99 height 32
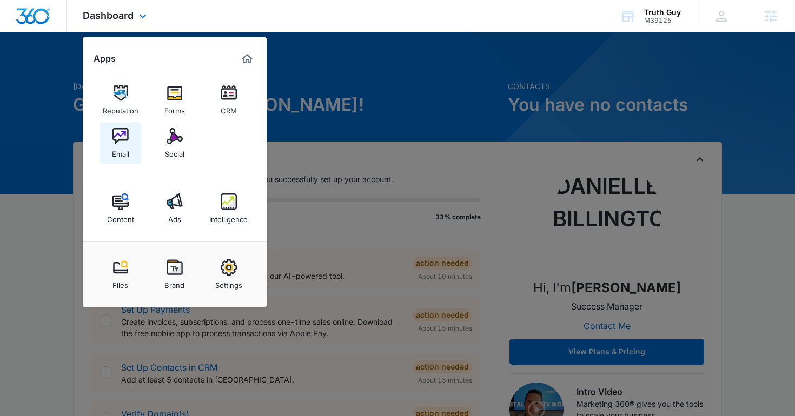
click at [127, 148] on div "Email" at bounding box center [120, 151] width 17 height 14
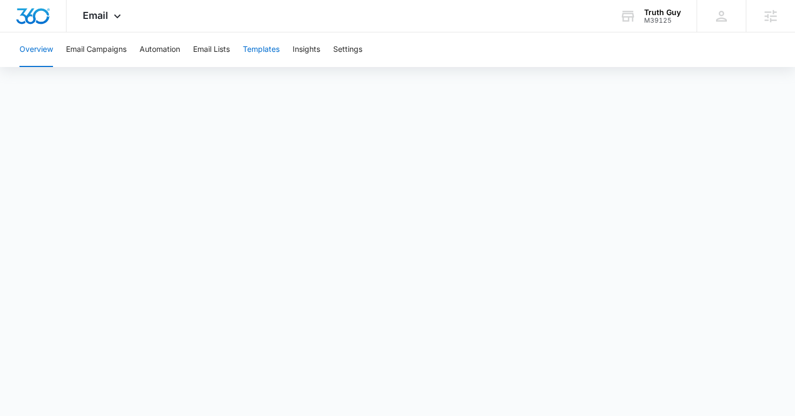
click at [257, 55] on button "Templates" at bounding box center [261, 49] width 37 height 35
click at [349, 52] on button "Settings" at bounding box center [347, 49] width 29 height 35
